Goal: Task Accomplishment & Management: Complete application form

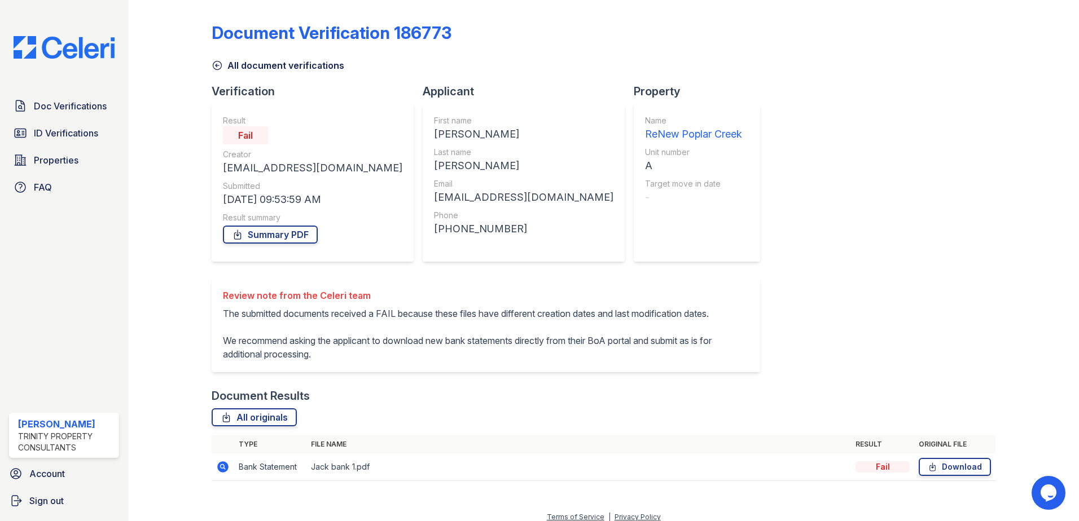
click at [51, 121] on div "Doc Verifications ID Verifications Properties FAQ" at bounding box center [64, 147] width 119 height 104
click at [54, 129] on span "ID Verifications" at bounding box center [66, 133] width 64 height 14
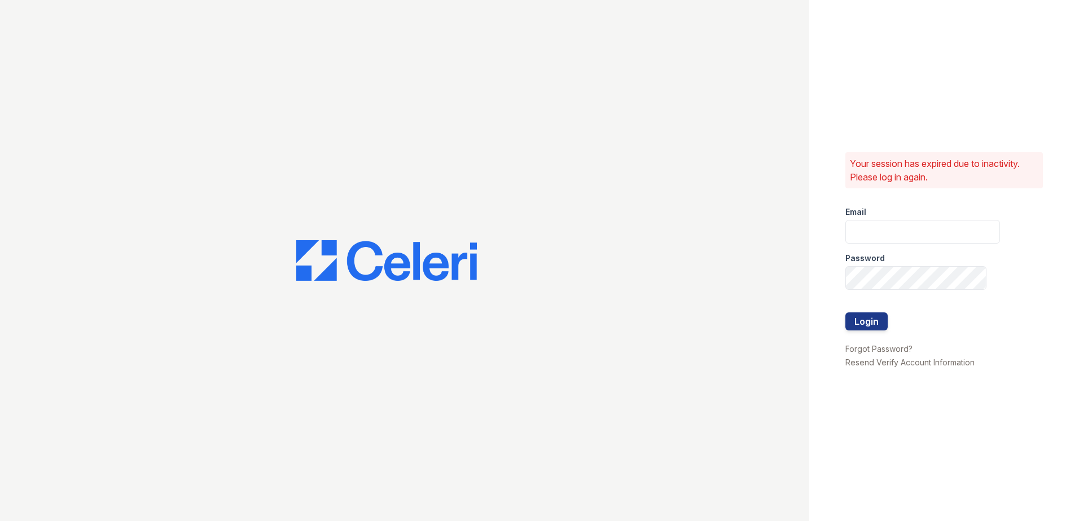
type input "[EMAIL_ADDRESS][DOMAIN_NAME]"
click at [860, 321] on button "Login" at bounding box center [866, 322] width 42 height 18
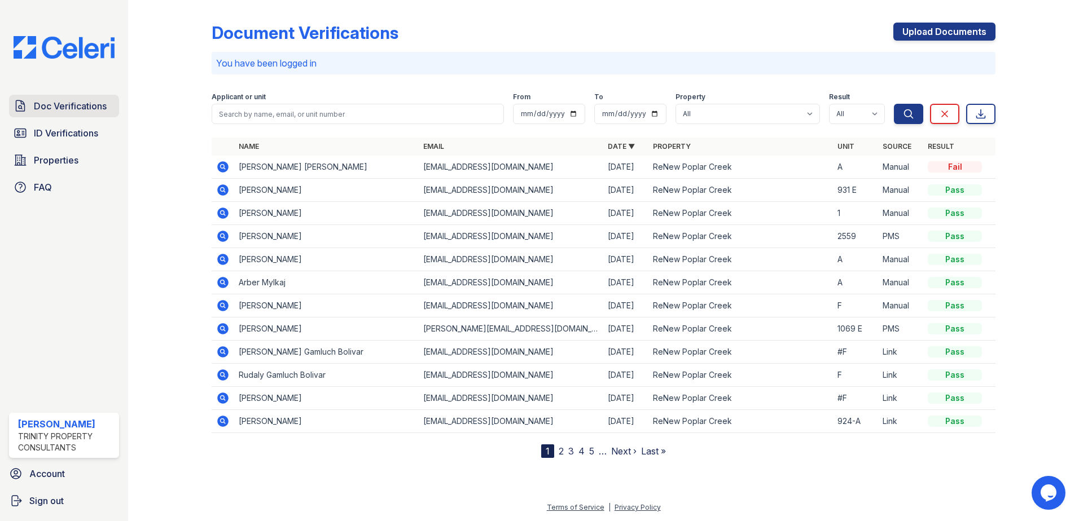
click at [93, 110] on span "Doc Verifications" at bounding box center [70, 106] width 73 height 14
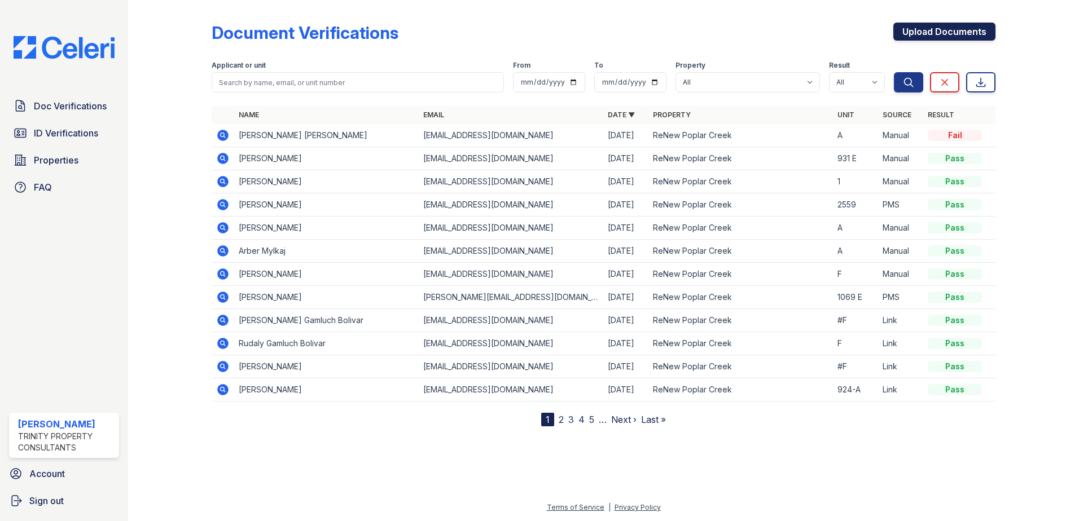
click at [930, 38] on link "Upload Documents" at bounding box center [944, 32] width 102 height 18
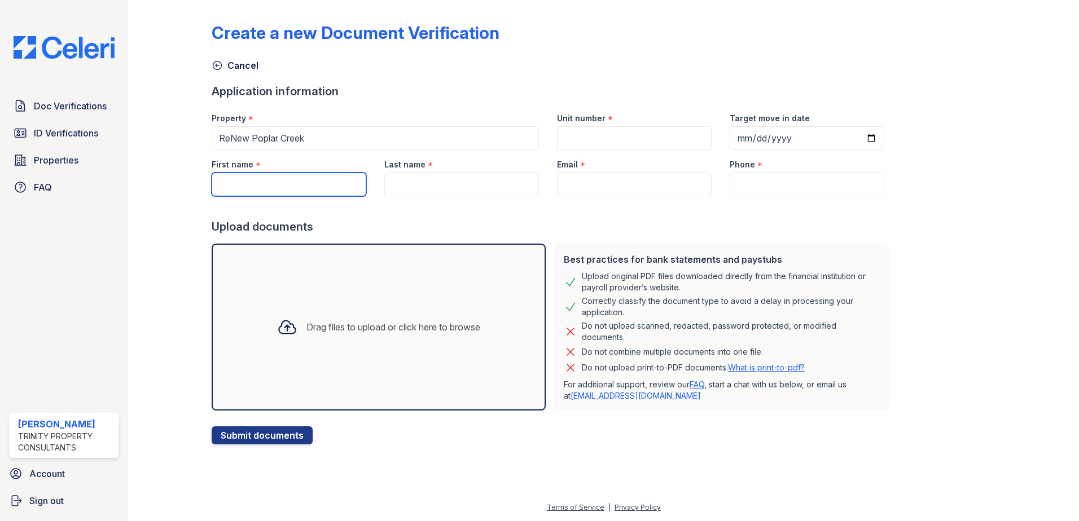
click at [313, 192] on input "First name" at bounding box center [289, 185] width 155 height 24
type input "[PERSON_NAME]"
type input "A"
type input "[PERSON_NAME]"
type input "[EMAIL_ADDRESS][DOMAIN_NAME]"
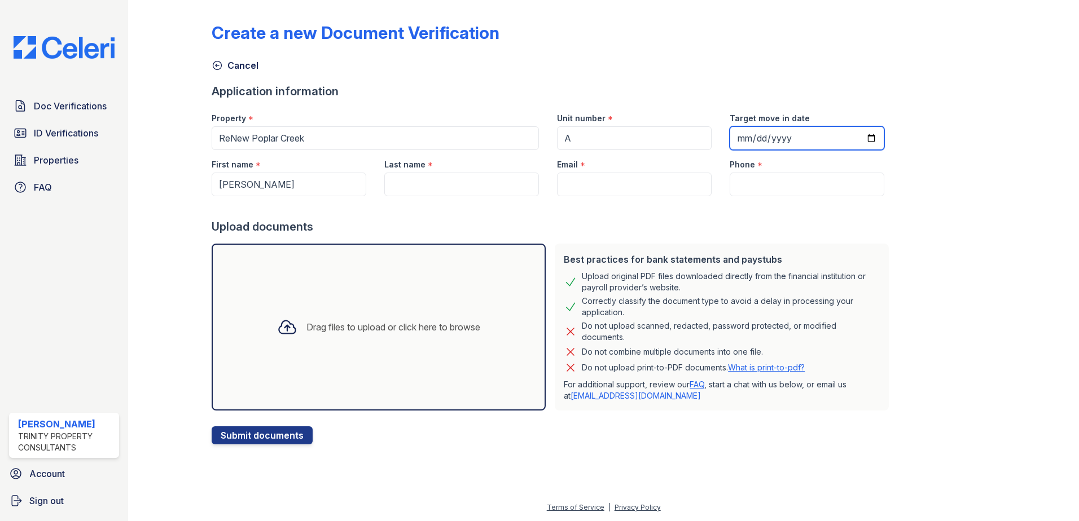
type input "[PHONE_NUMBER]"
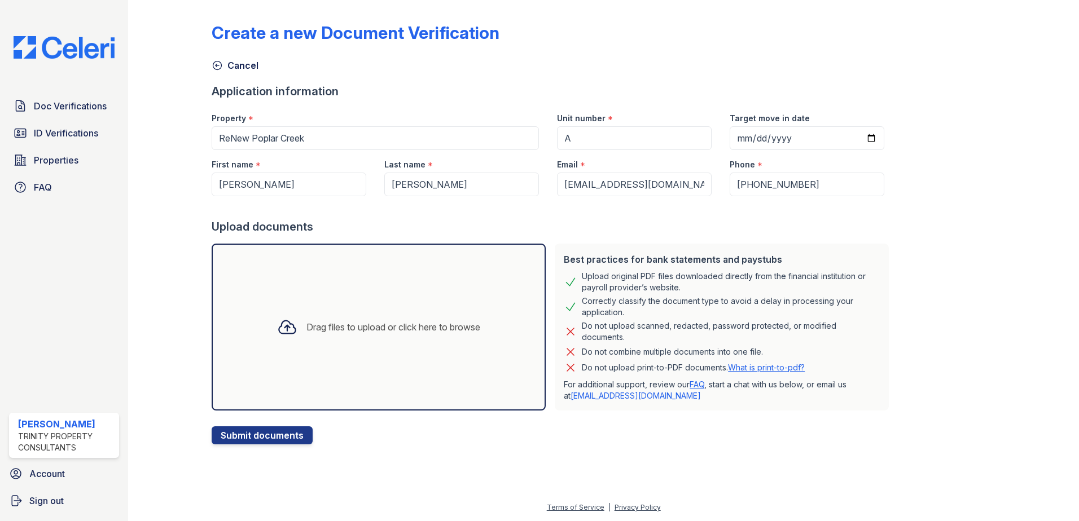
click at [379, 324] on div "Drag files to upload or click here to browse" at bounding box center [393, 327] width 174 height 14
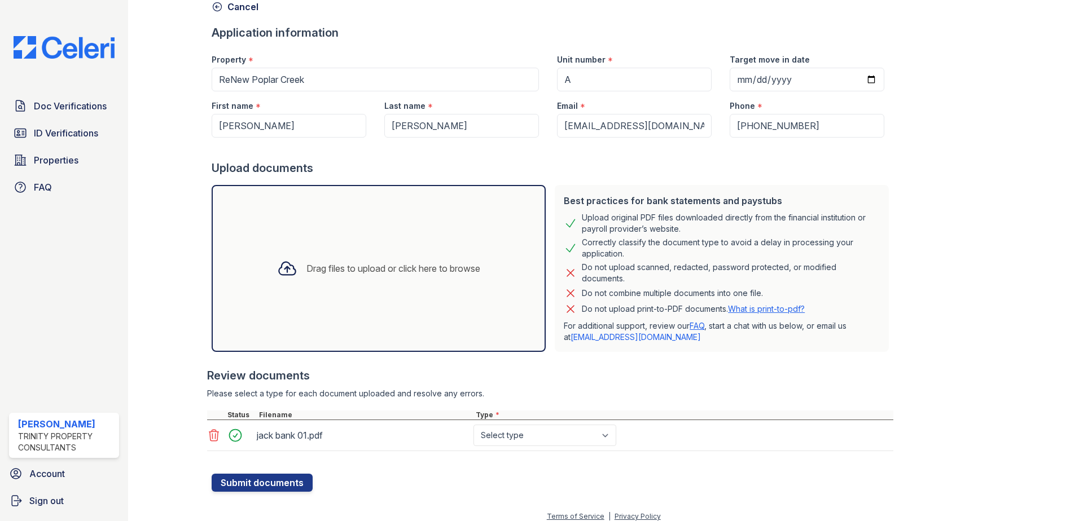
scroll to position [68, 0]
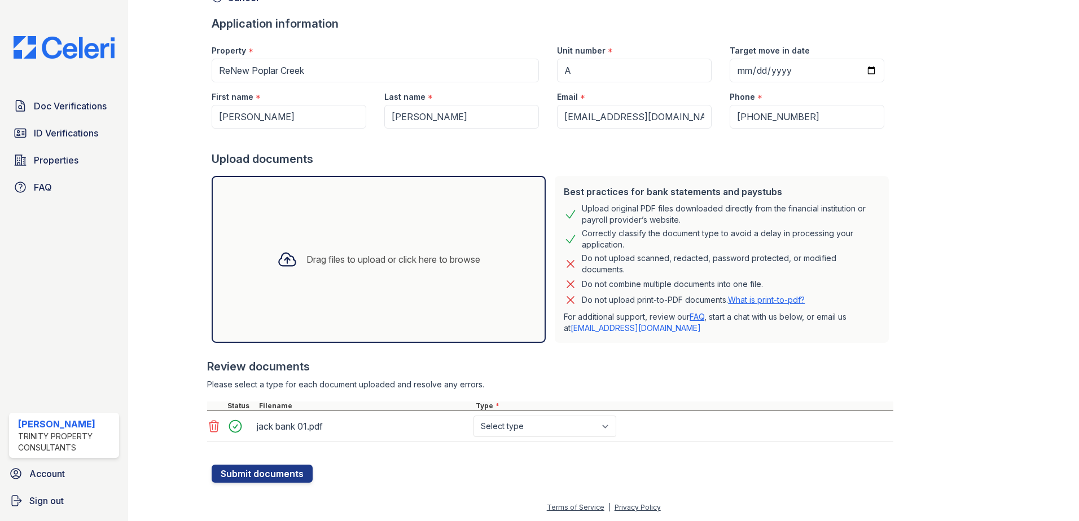
click at [353, 275] on div "Drag files to upload or click here to browse" at bounding box center [378, 259] width 221 height 38
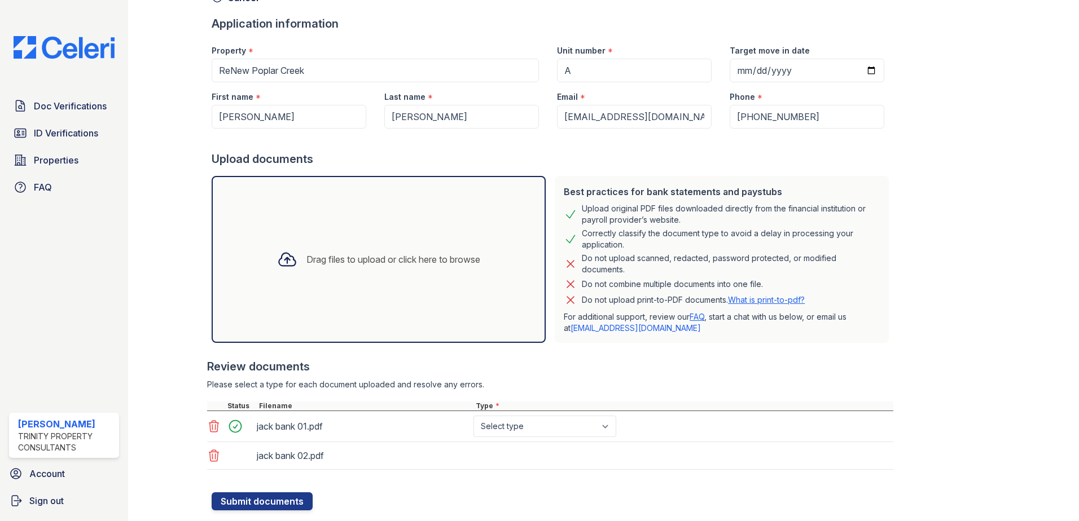
click at [348, 252] on div "Drag files to upload or click here to browse" at bounding box center [378, 259] width 221 height 38
click at [366, 261] on div "Drag files to upload or click here to browse" at bounding box center [393, 260] width 174 height 14
click at [389, 255] on div "Drag files to upload or click here to browse" at bounding box center [393, 260] width 174 height 14
click at [379, 240] on div "Drag files to upload or click here to browse" at bounding box center [378, 259] width 221 height 38
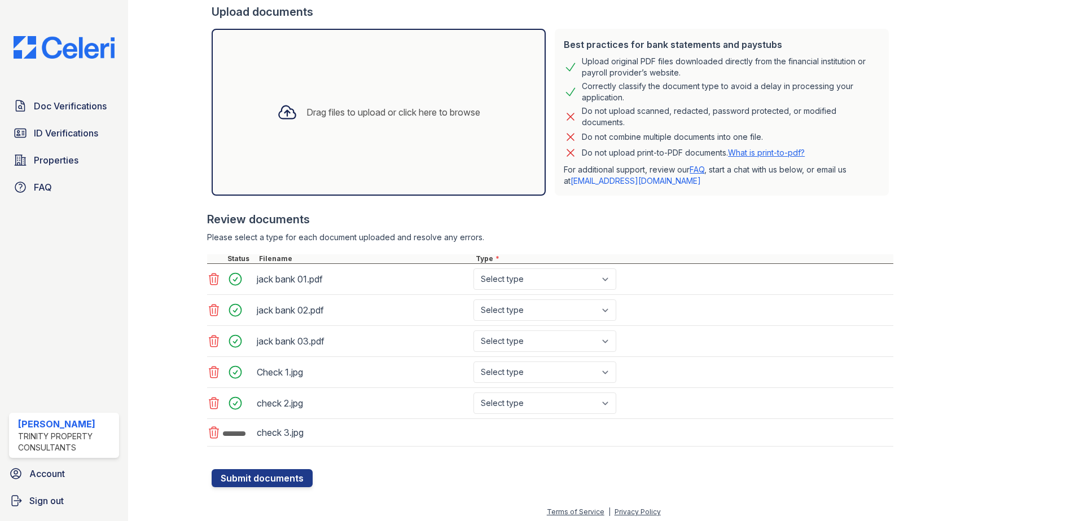
scroll to position [219, 0]
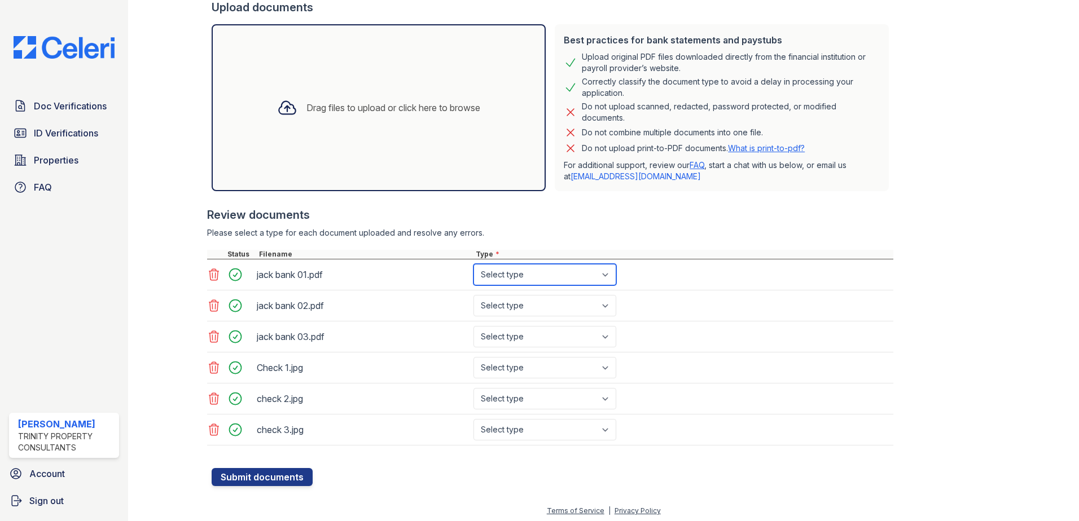
click at [556, 276] on select "Select type Paystub Bank Statement Offer Letter Tax Documents Benefit Award Let…" at bounding box center [544, 274] width 143 height 21
select select "bank_statement"
click at [473, 264] on select "Select type Paystub Bank Statement Offer Letter Tax Documents Benefit Award Let…" at bounding box center [544, 274] width 143 height 21
click at [526, 310] on select "Select type Paystub Bank Statement Offer Letter Tax Documents Benefit Award Let…" at bounding box center [544, 305] width 143 height 21
select select "bank_statement"
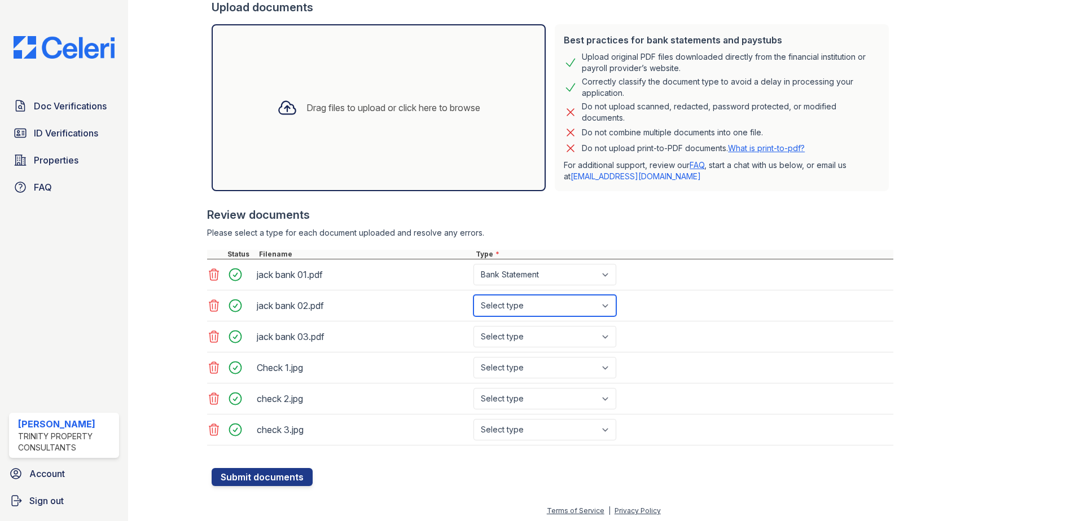
click at [473, 295] on select "Select type Paystub Bank Statement Offer Letter Tax Documents Benefit Award Let…" at bounding box center [544, 305] width 143 height 21
click at [518, 345] on select "Select type Paystub Bank Statement Offer Letter Tax Documents Benefit Award Let…" at bounding box center [544, 336] width 143 height 21
select select "bank_statement"
click at [473, 326] on select "Select type Paystub Bank Statement Offer Letter Tax Documents Benefit Award Let…" at bounding box center [544, 336] width 143 height 21
click at [519, 373] on select "Select type Paystub Bank Statement Offer Letter Tax Documents Benefit Award Let…" at bounding box center [544, 367] width 143 height 21
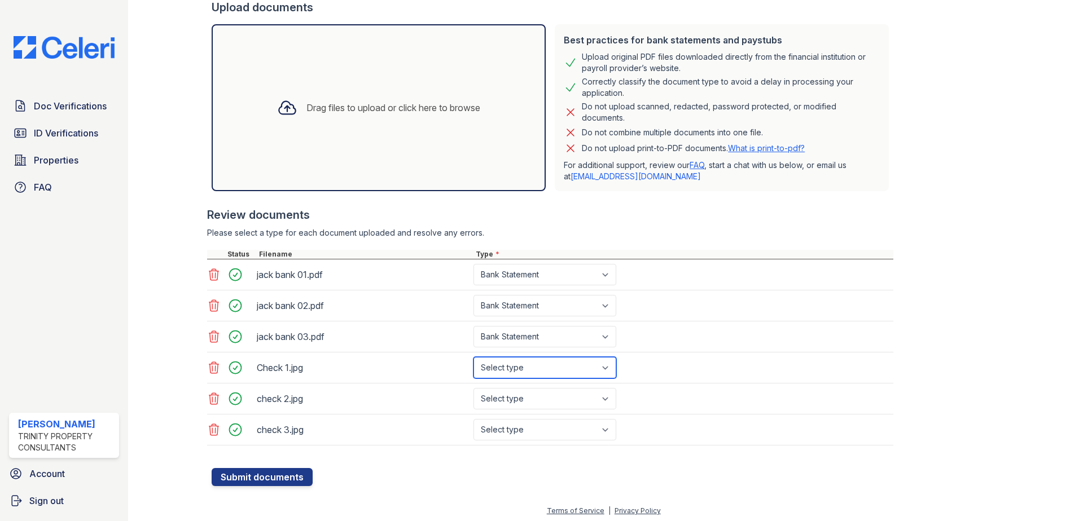
select select "paystub"
click at [473, 357] on select "Select type Paystub Bank Statement Offer Letter Tax Documents Benefit Award Let…" at bounding box center [544, 367] width 143 height 21
click at [520, 393] on select "Select type Paystub Bank Statement Offer Letter Tax Documents Benefit Award Let…" at bounding box center [544, 398] width 143 height 21
select select "paystub"
click at [473, 388] on select "Select type Paystub Bank Statement Offer Letter Tax Documents Benefit Award Let…" at bounding box center [544, 398] width 143 height 21
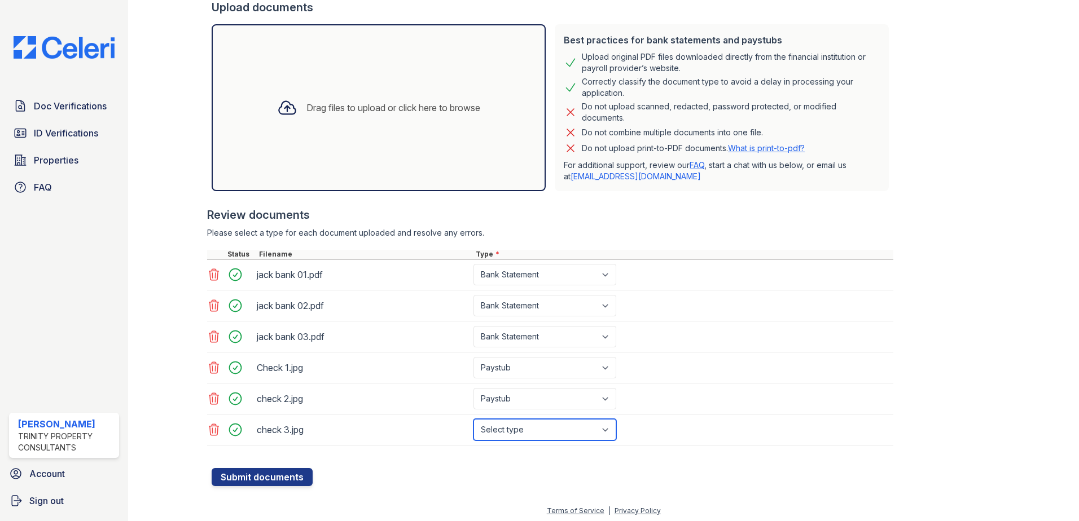
click at [506, 424] on select "Select type Paystub Bank Statement Offer Letter Tax Documents Benefit Award Let…" at bounding box center [544, 429] width 143 height 21
select select "paystub"
click at [473, 419] on select "Select type Paystub Bank Statement Offer Letter Tax Documents Benefit Award Let…" at bounding box center [544, 429] width 143 height 21
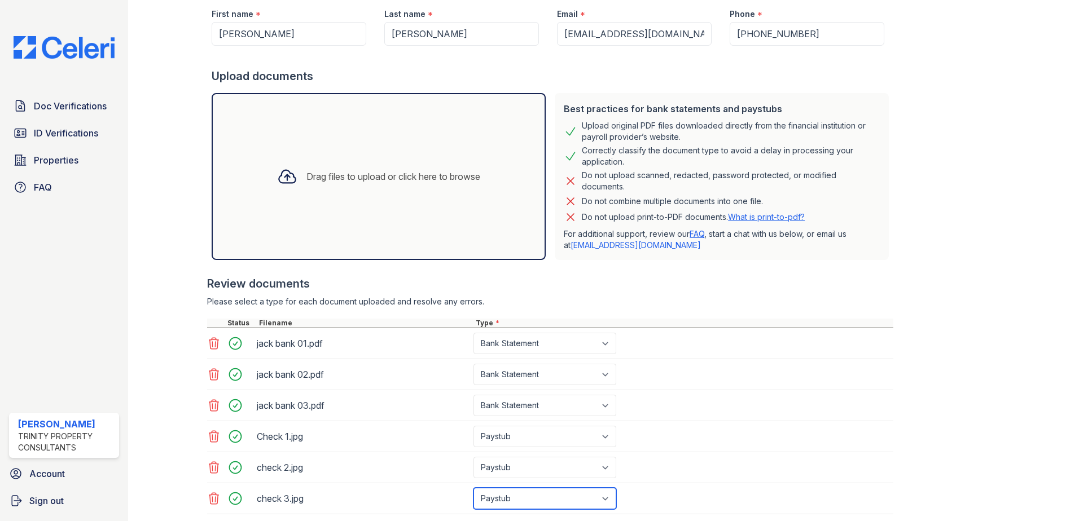
scroll to position [223, 0]
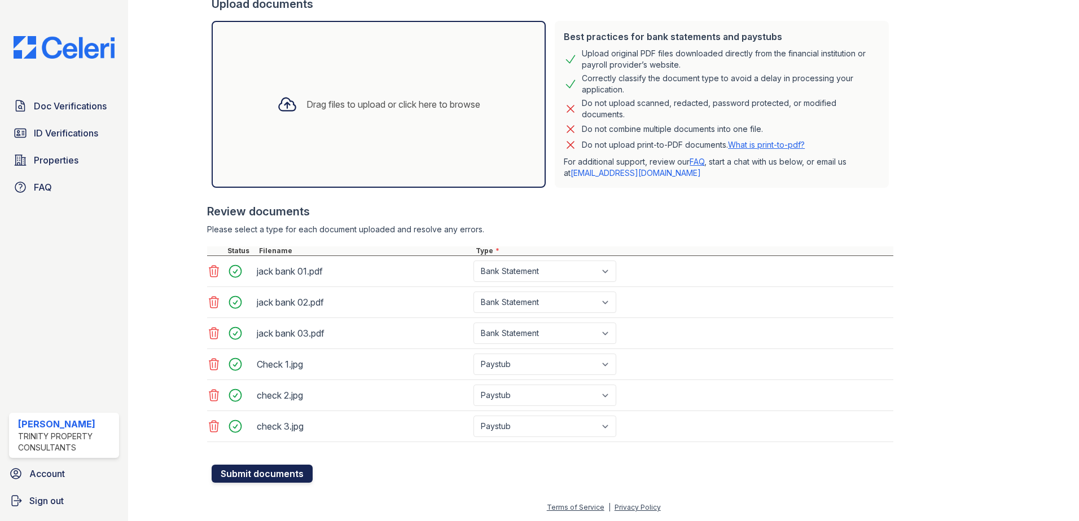
click at [287, 477] on button "Submit documents" at bounding box center [262, 474] width 101 height 18
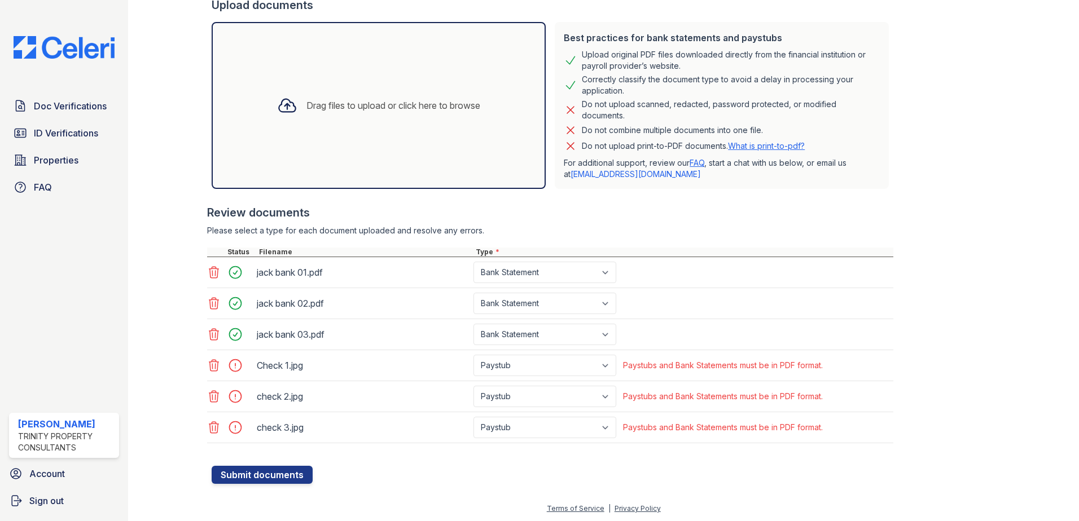
scroll to position [254, 0]
click at [579, 367] on select "Paystub Bank Statement Offer Letter Tax Documents Benefit Award Letter Investme…" at bounding box center [544, 364] width 143 height 21
select select "other"
click at [473, 354] on select "Paystub Bank Statement Offer Letter Tax Documents Benefit Award Letter Investme…" at bounding box center [544, 364] width 143 height 21
click at [551, 397] on select "Paystub Bank Statement Offer Letter Tax Documents Benefit Award Letter Investme…" at bounding box center [544, 395] width 143 height 21
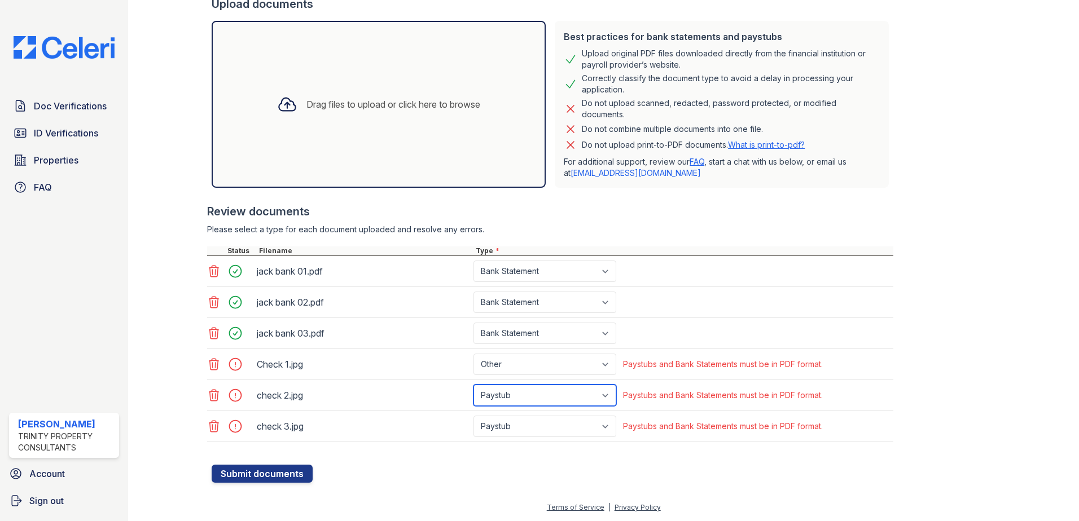
select select "other"
click at [473, 385] on select "Paystub Bank Statement Offer Letter Tax Documents Benefit Award Letter Investme…" at bounding box center [544, 395] width 143 height 21
click at [529, 429] on select "Paystub Bank Statement Offer Letter Tax Documents Benefit Award Letter Investme…" at bounding box center [544, 426] width 143 height 21
select select "other"
click at [473, 416] on select "Paystub Bank Statement Offer Letter Tax Documents Benefit Award Letter Investme…" at bounding box center [544, 426] width 143 height 21
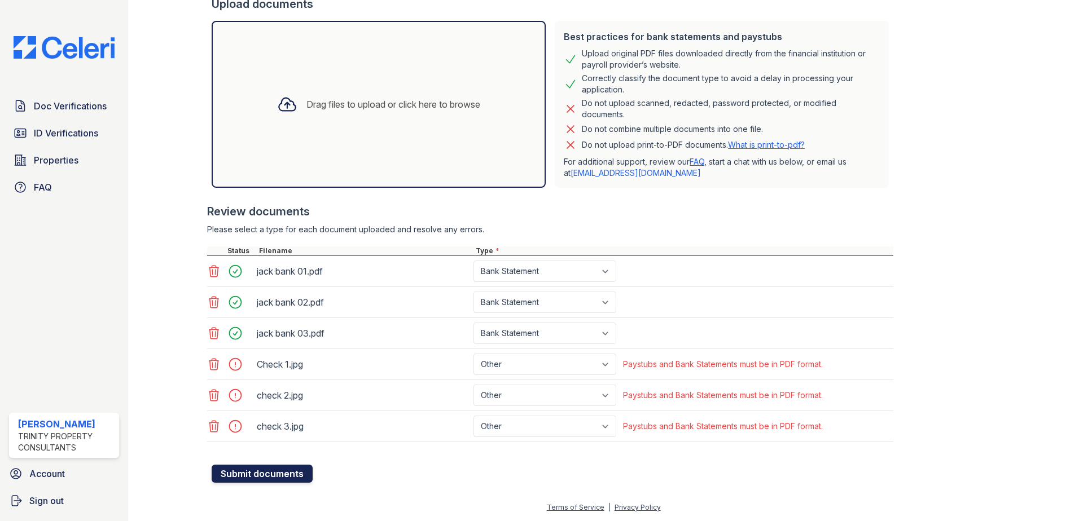
click at [293, 475] on button "Submit documents" at bounding box center [262, 474] width 101 height 18
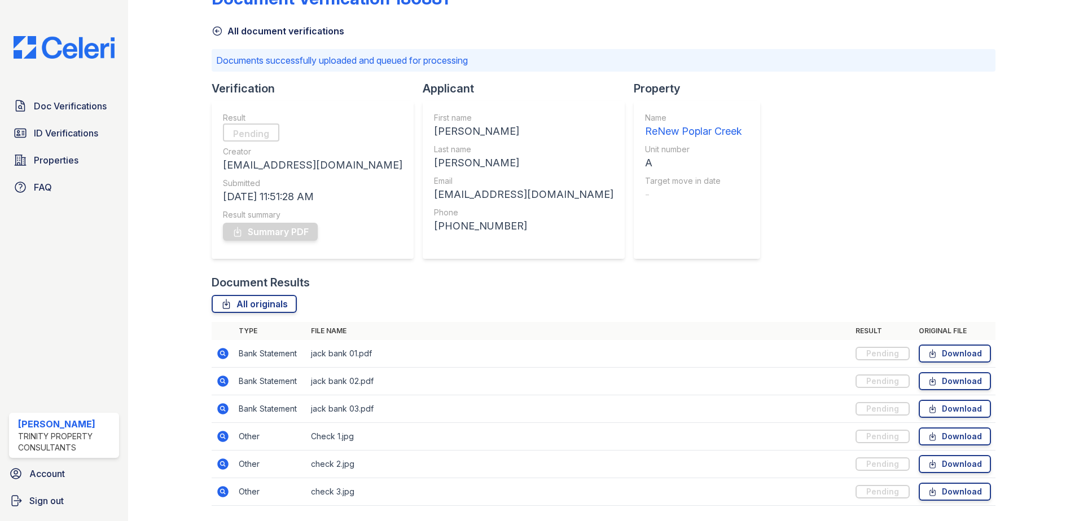
scroll to position [69, 0]
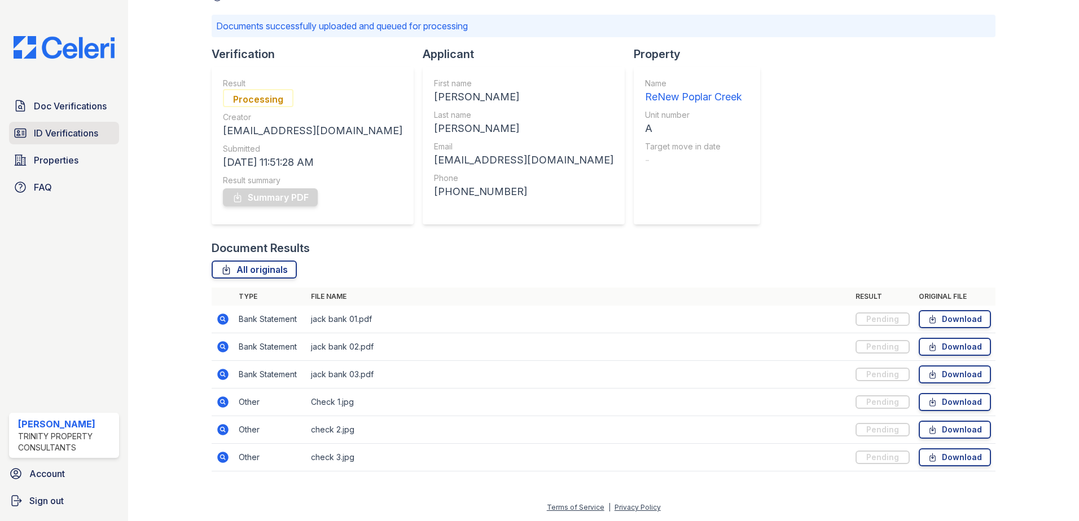
click at [93, 131] on span "ID Verifications" at bounding box center [66, 133] width 64 height 14
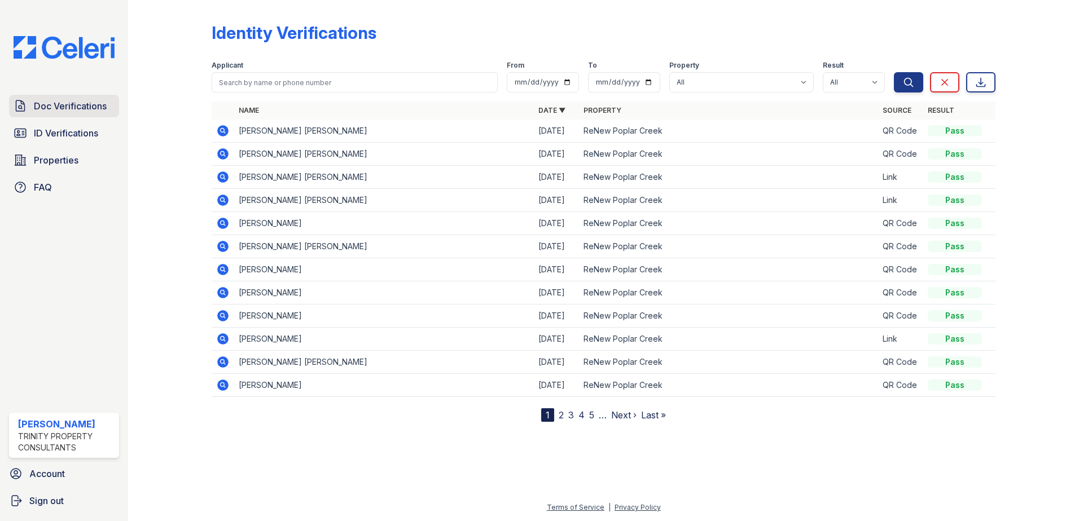
click at [60, 106] on span "Doc Verifications" at bounding box center [70, 106] width 73 height 14
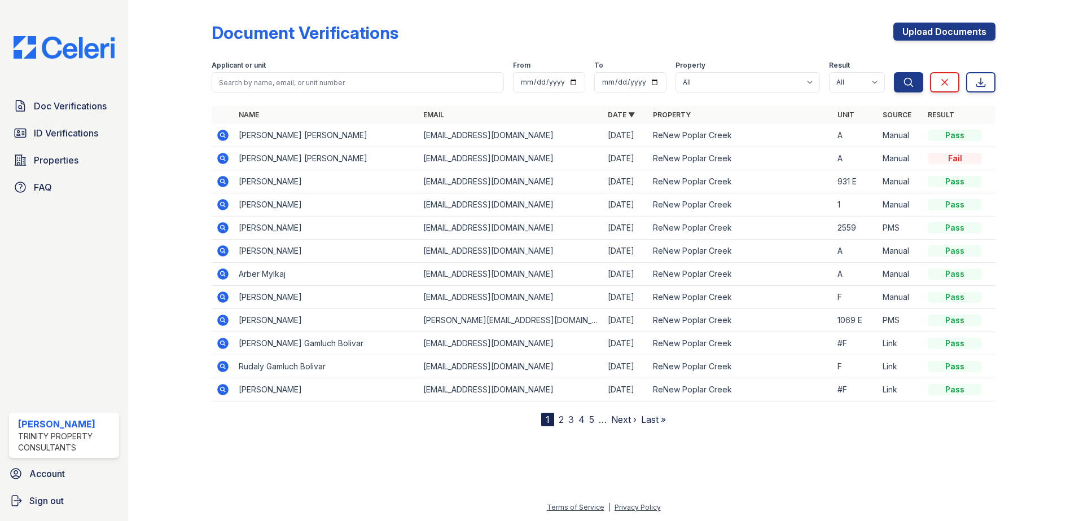
click at [56, 128] on span "ID Verifications" at bounding box center [66, 133] width 64 height 14
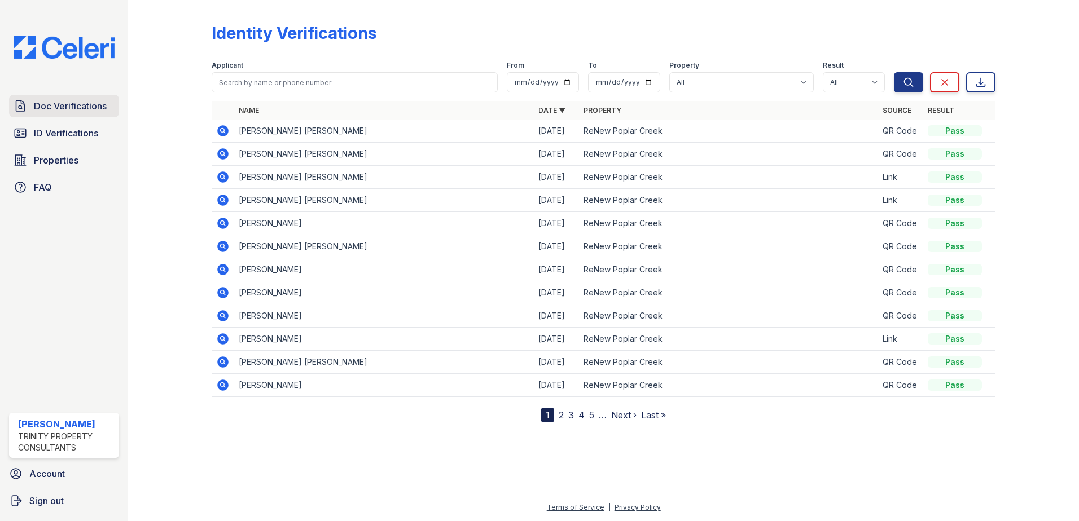
click at [56, 108] on span "Doc Verifications" at bounding box center [70, 106] width 73 height 14
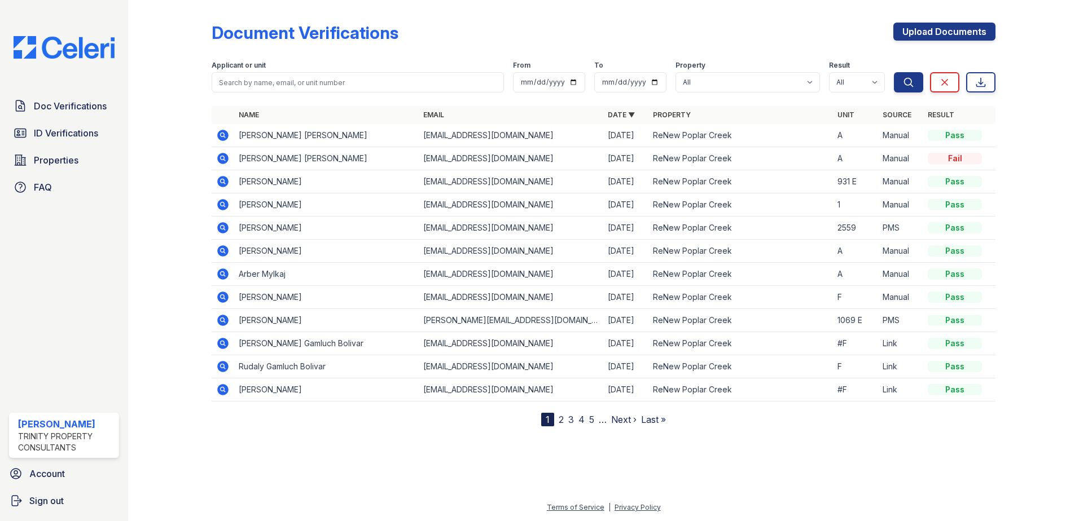
click at [56, 108] on span "Doc Verifications" at bounding box center [70, 106] width 73 height 14
